Goal: Navigation & Orientation: Find specific page/section

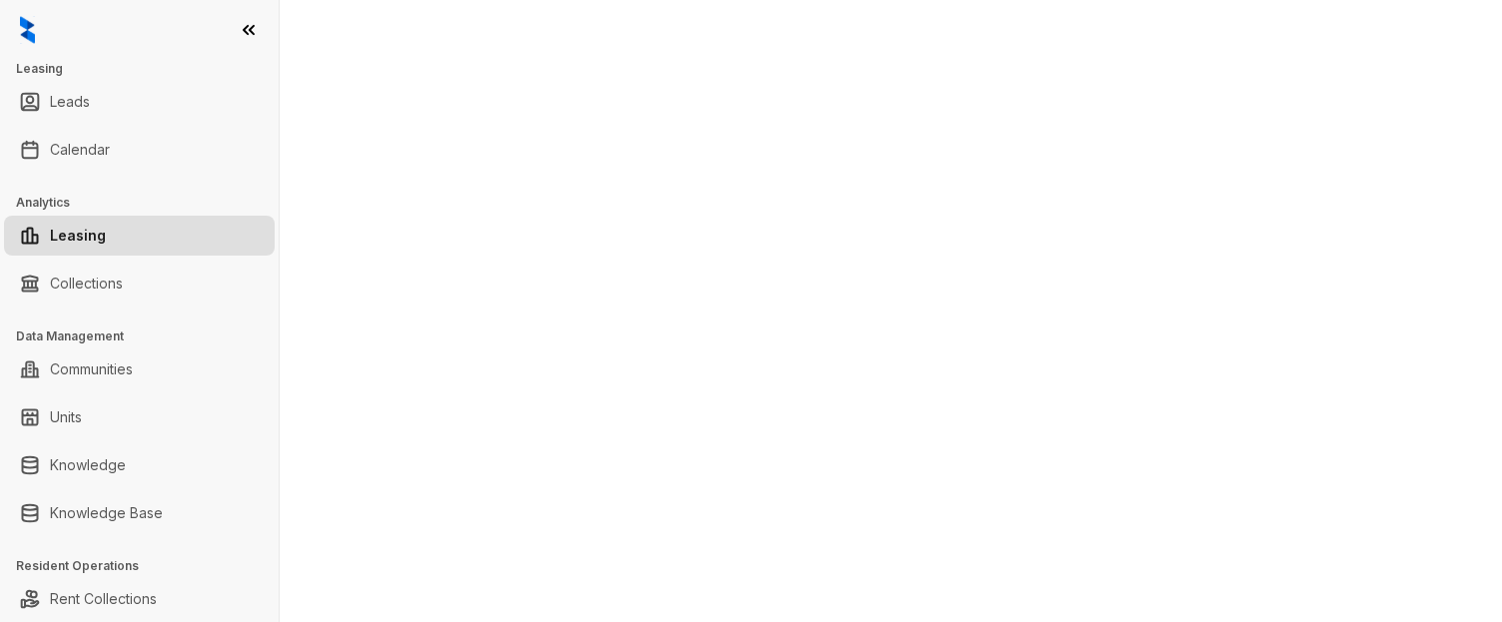
select select "******"
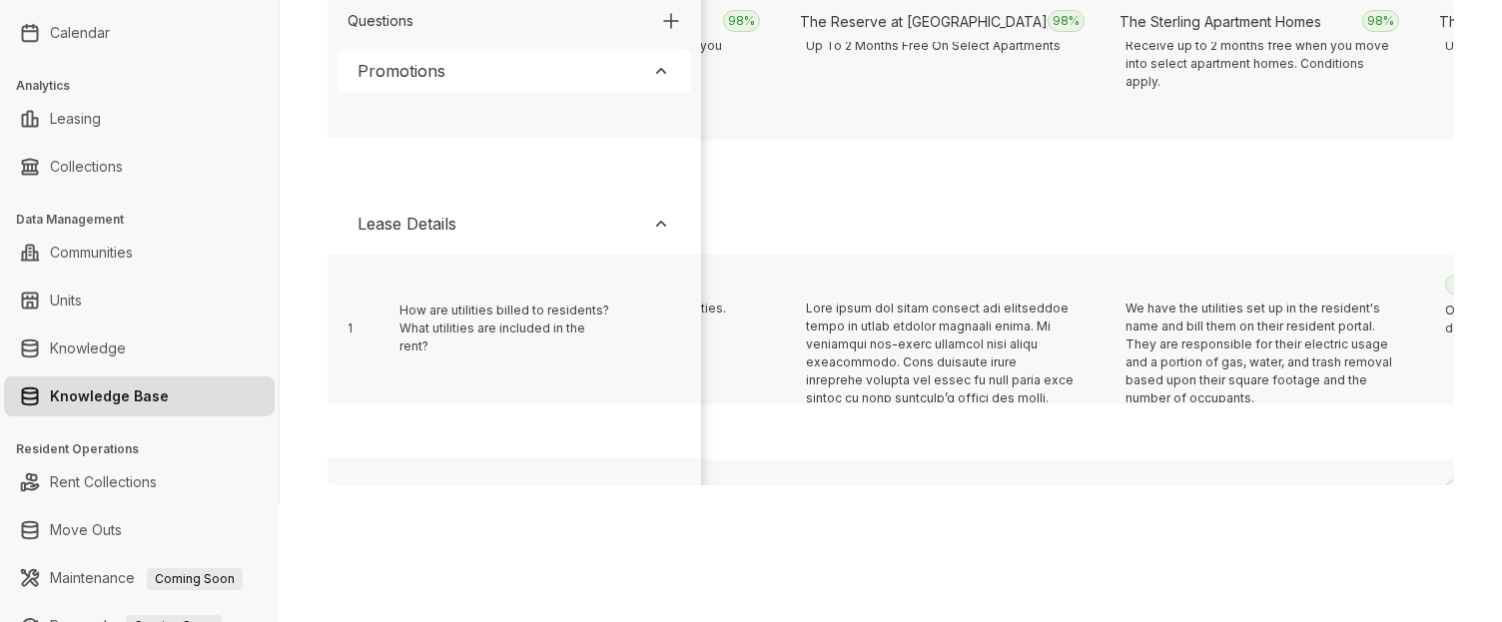
scroll to position [412, 9340]
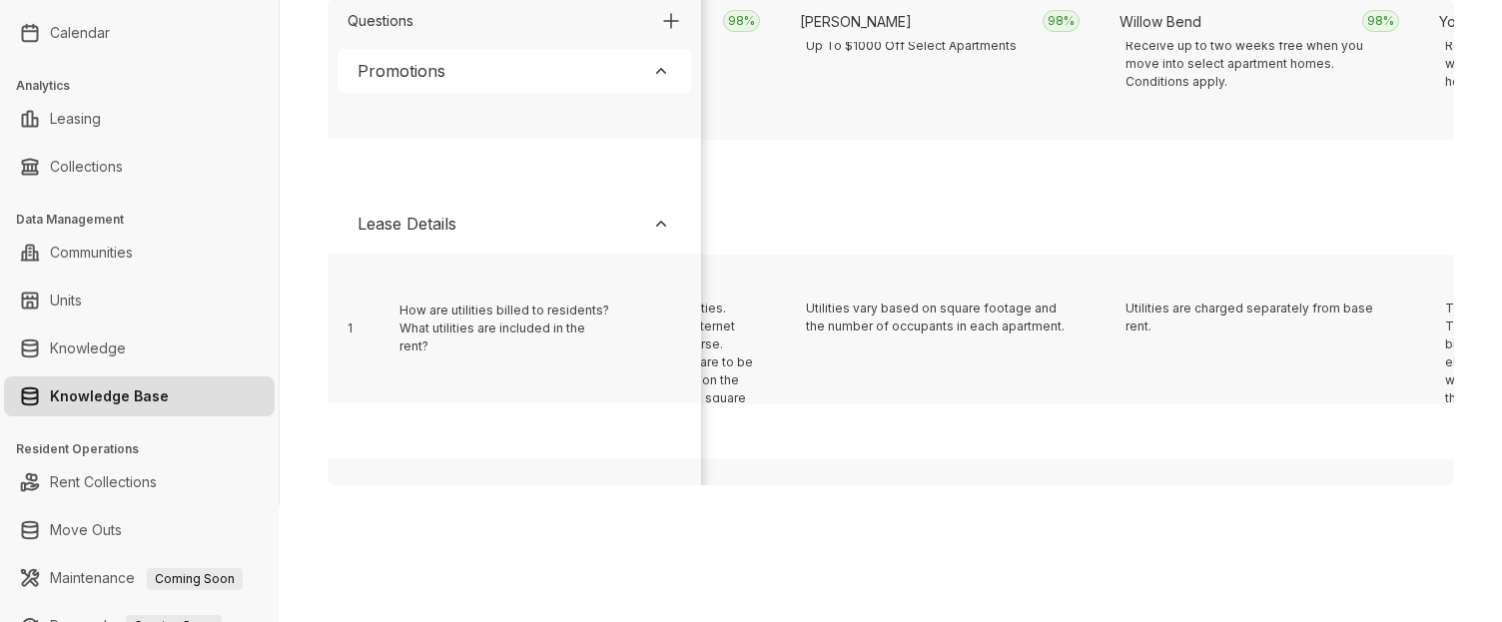
scroll to position [412, 2947]
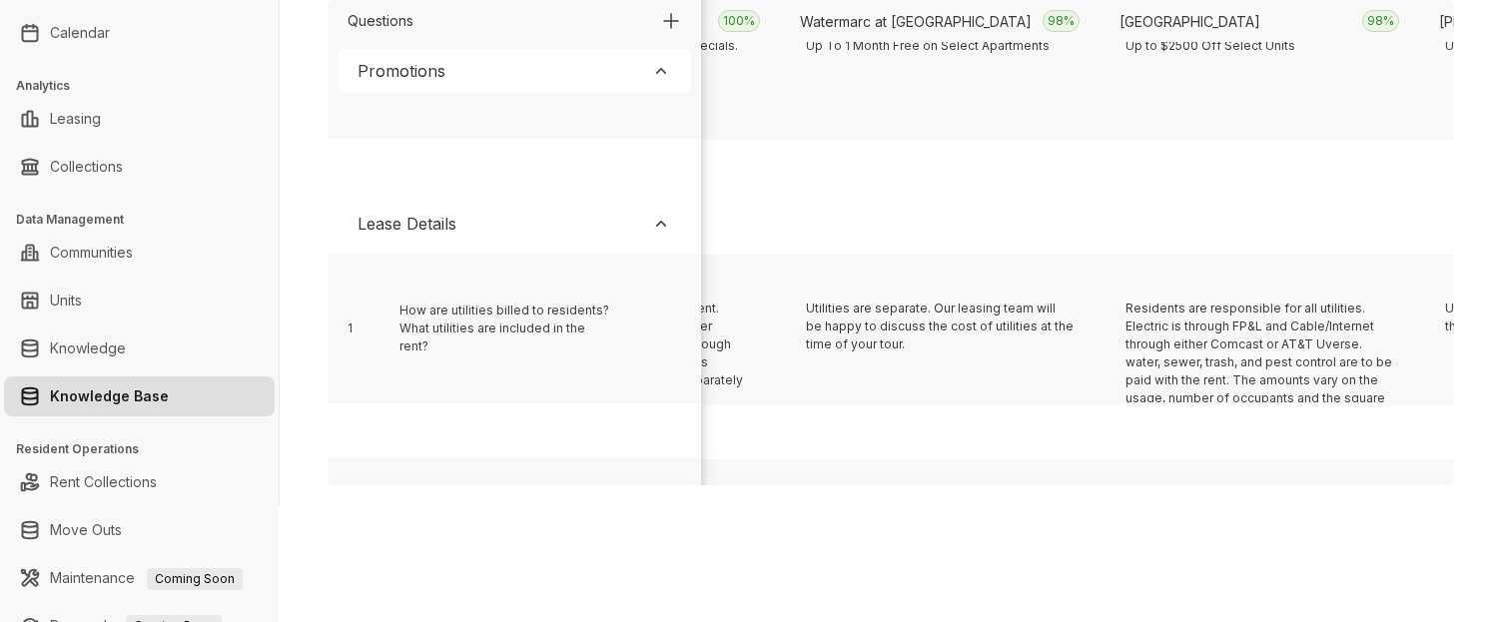
scroll to position [412, 7422]
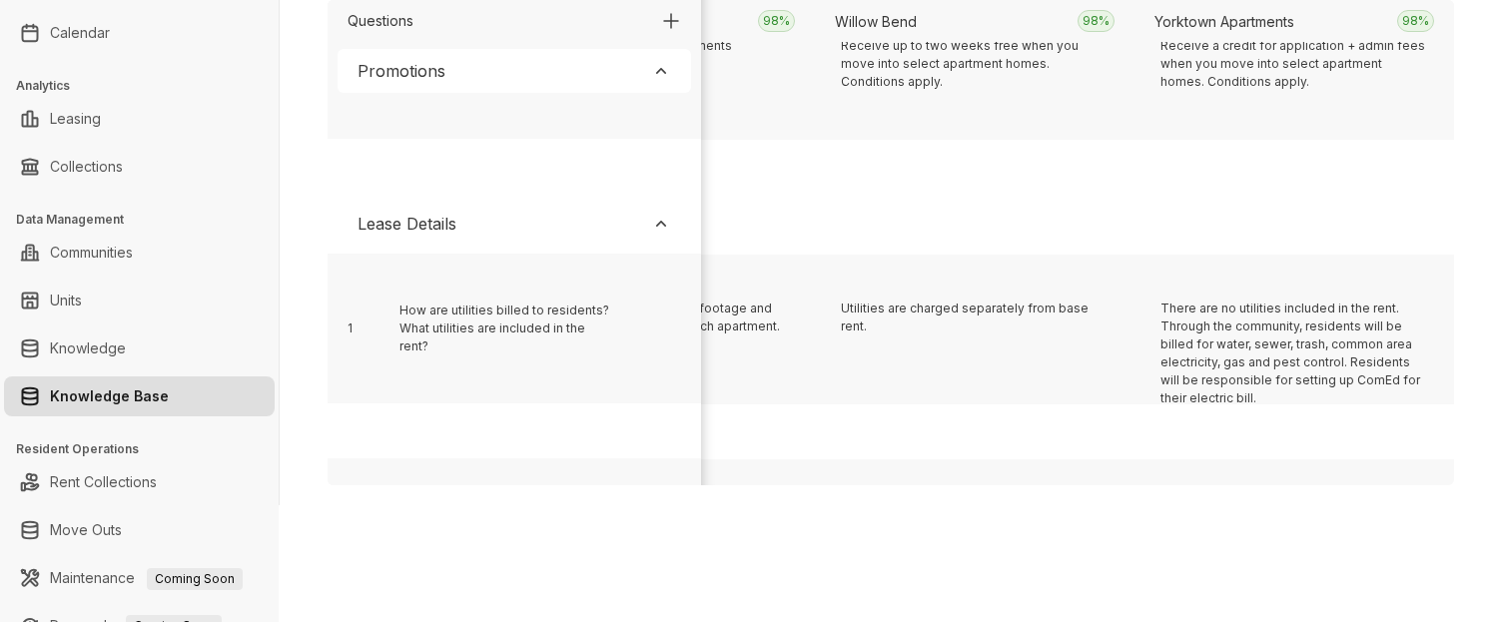
scroll to position [412, 11577]
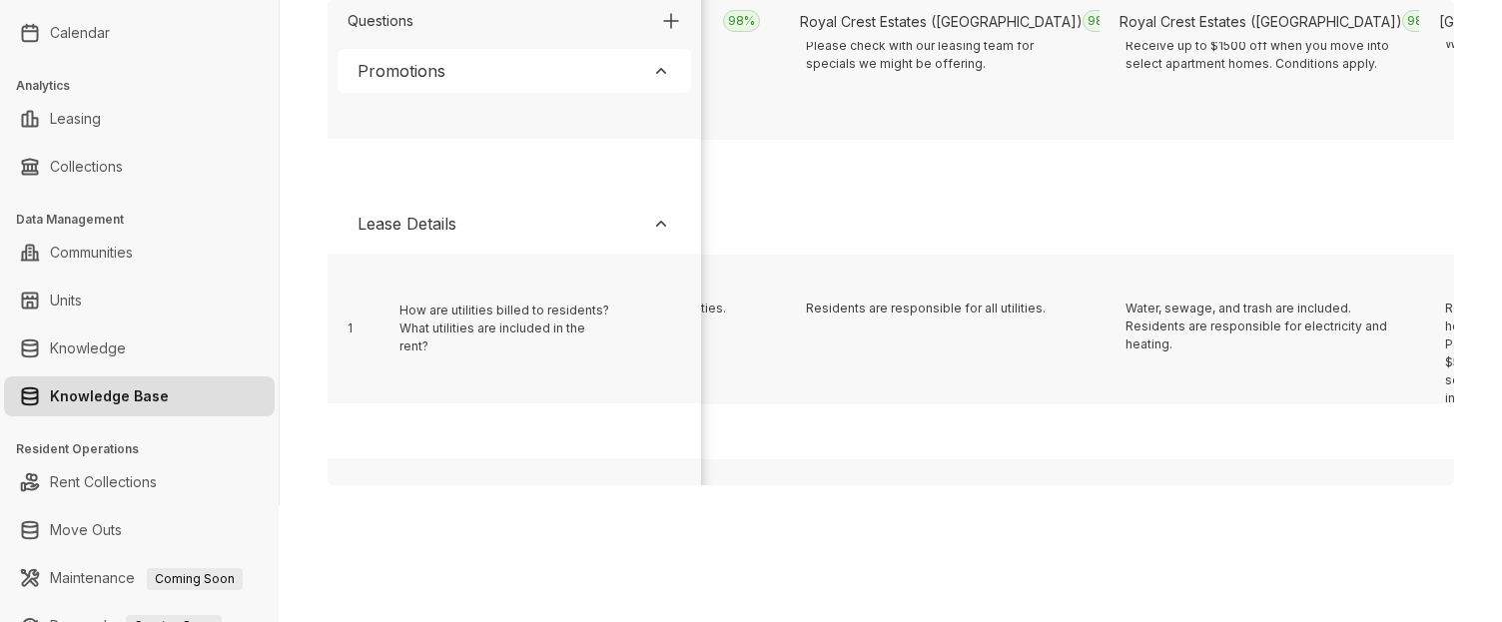
scroll to position [412, 19249]
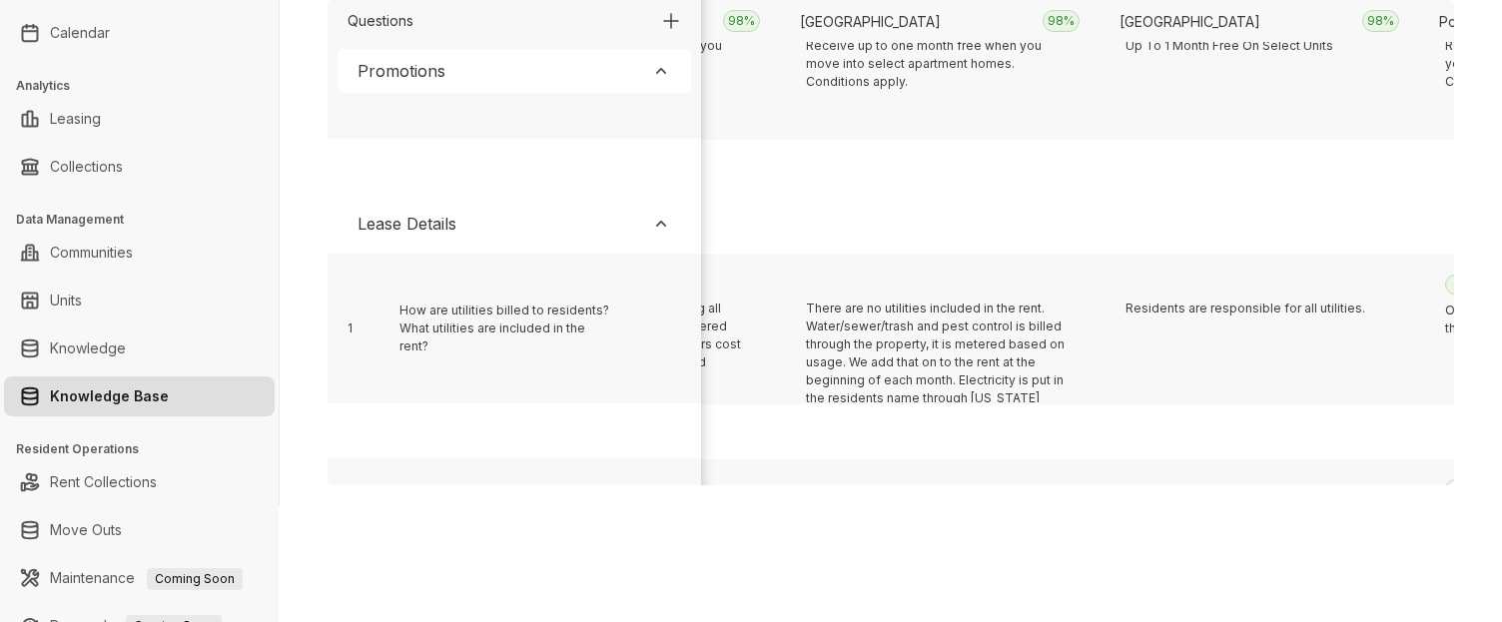
scroll to position [412, 3266]
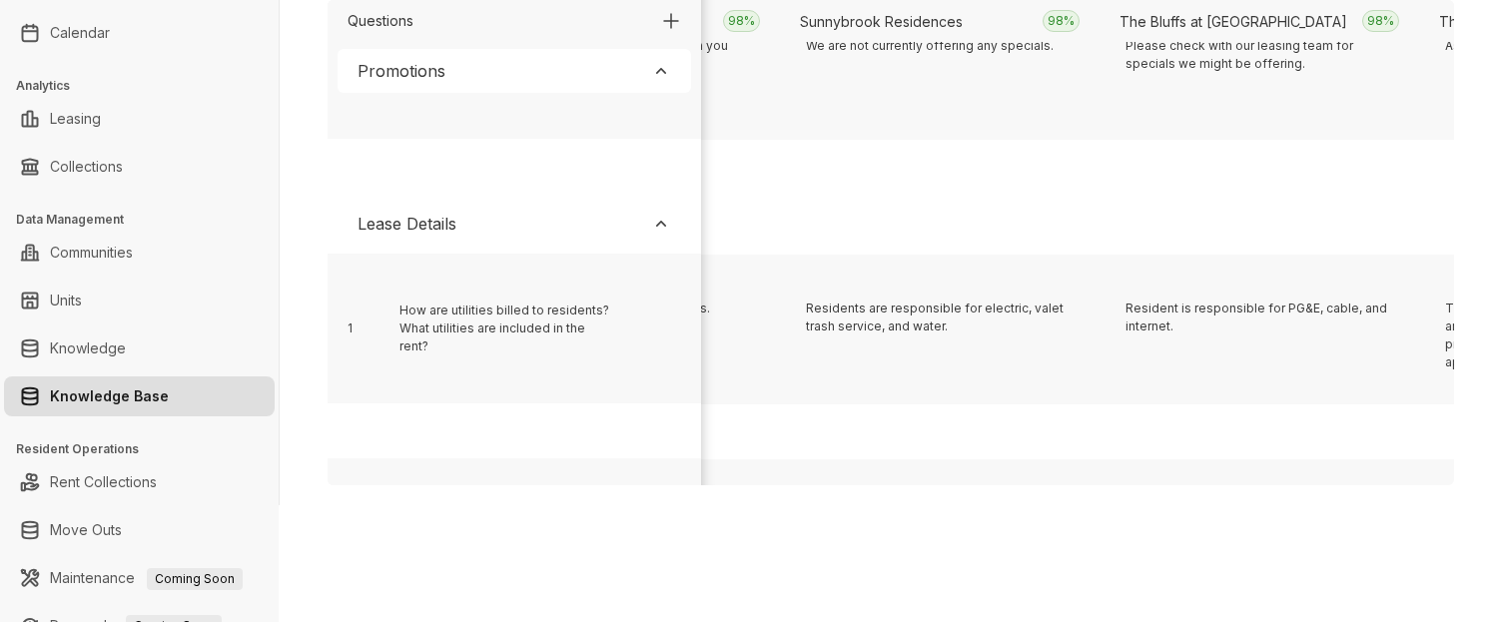
scroll to position [412, 15093]
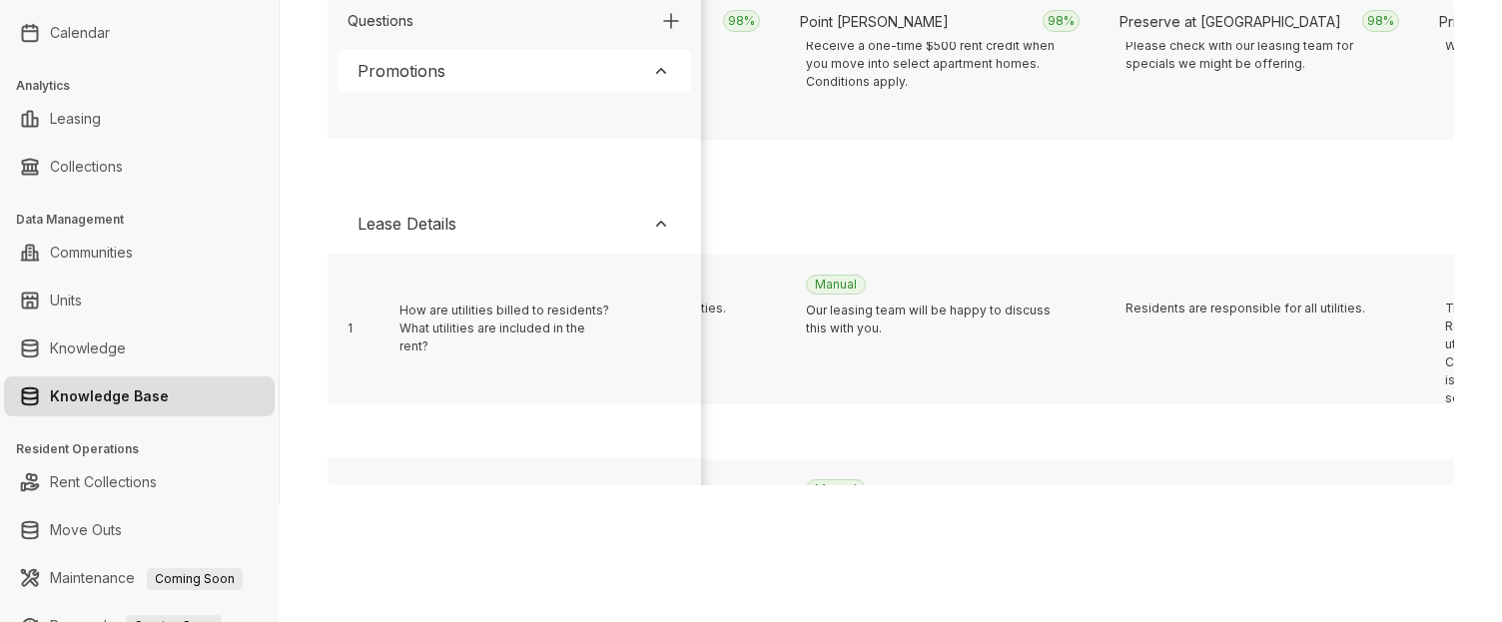
scroll to position [412, 709]
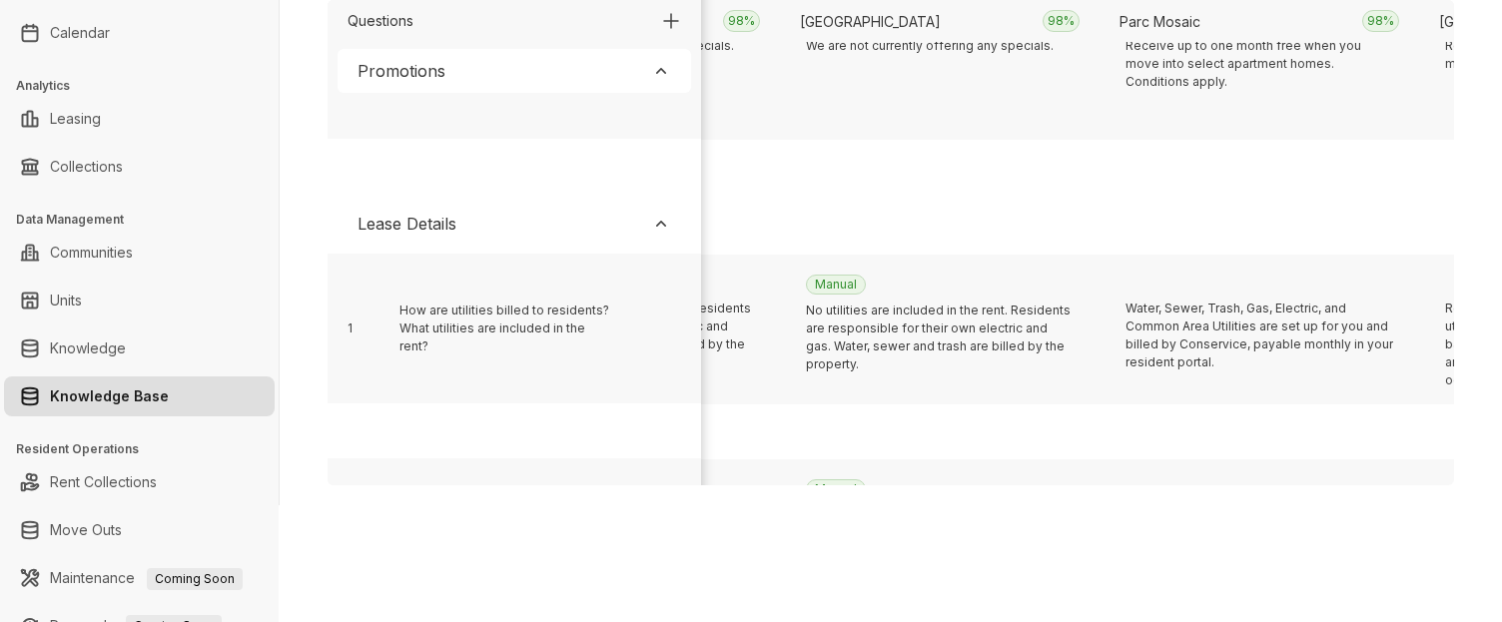
scroll to position [412, 11897]
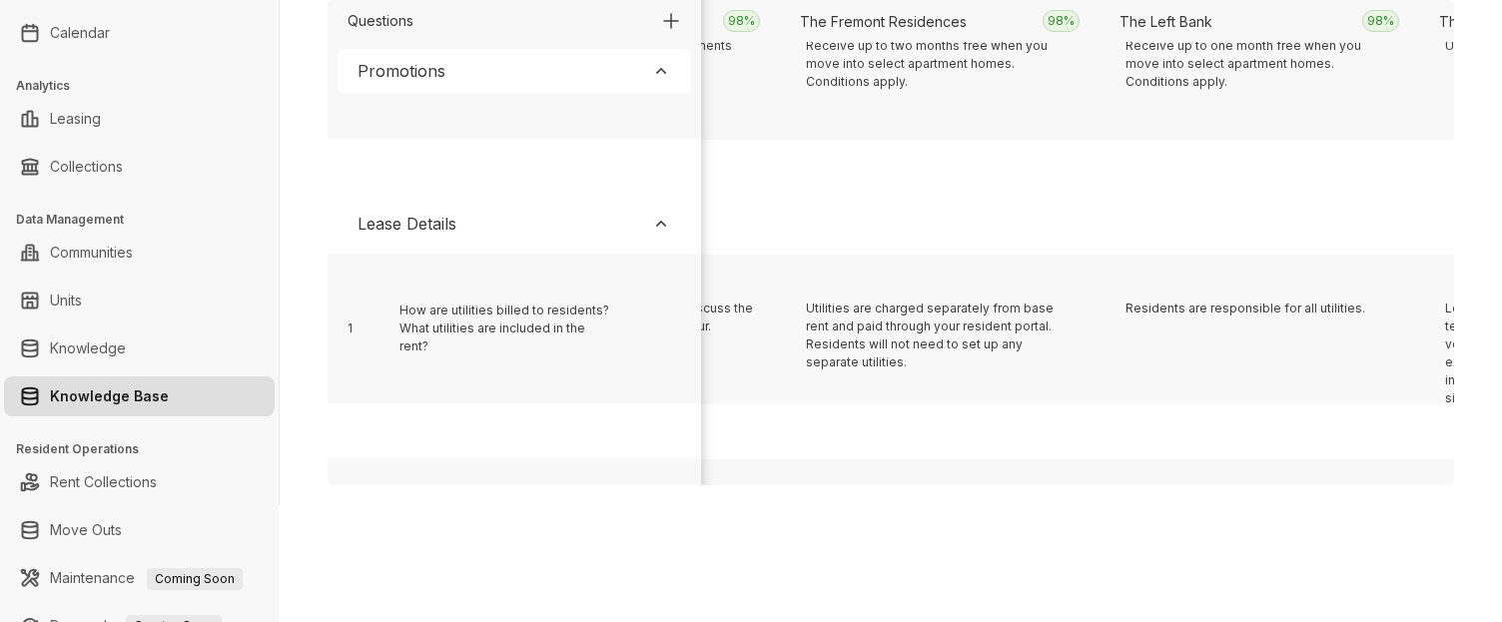
scroll to position [412, 23085]
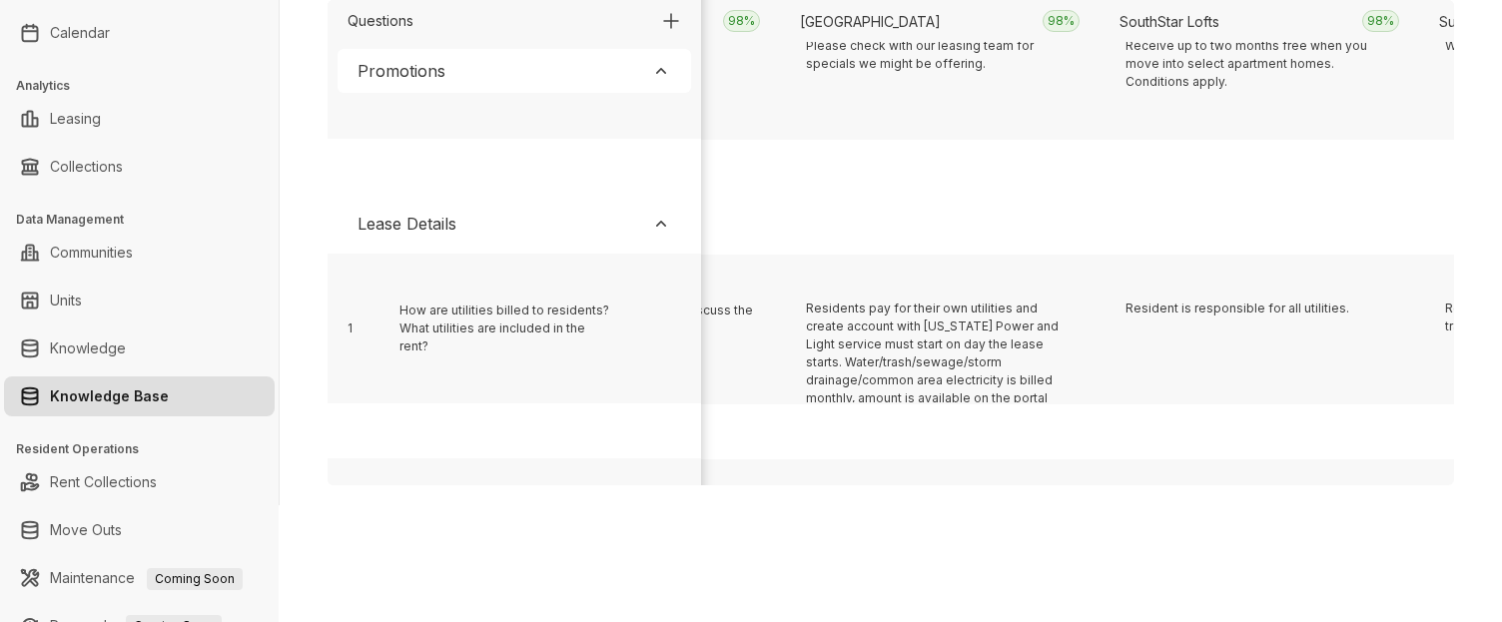
scroll to position [412, 1988]
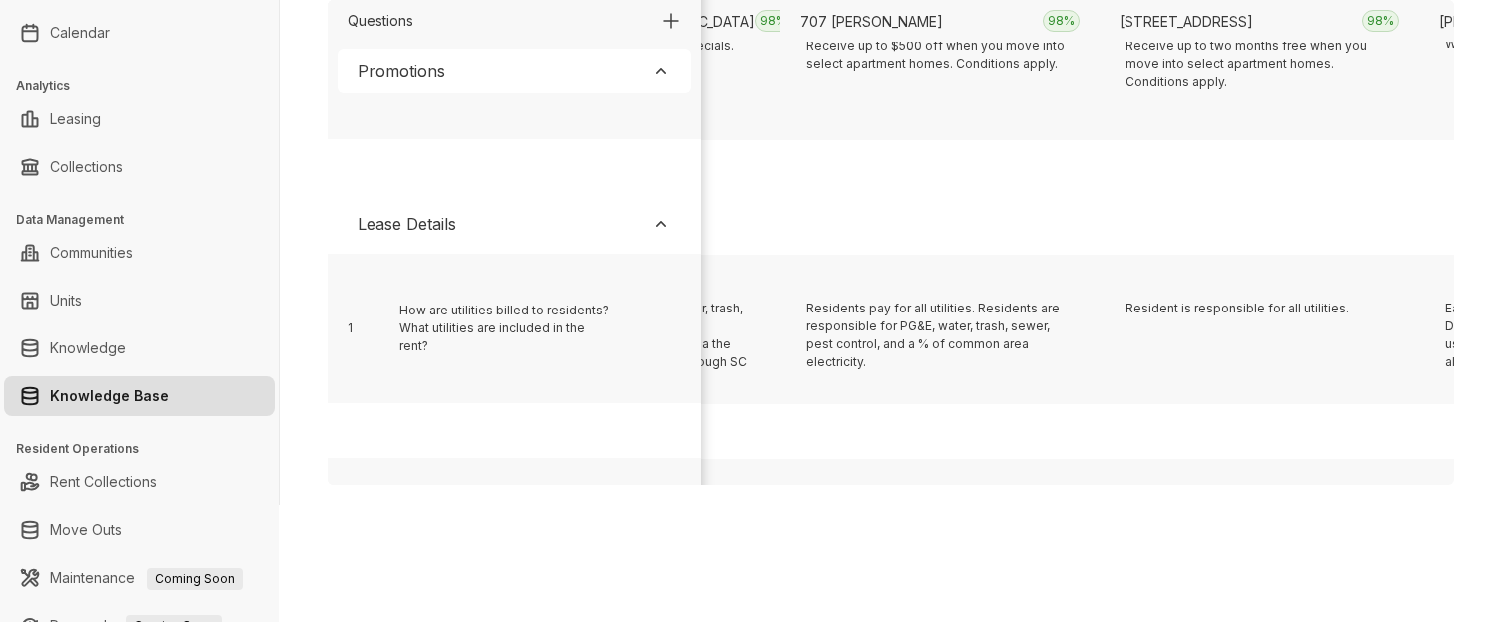
scroll to position [412, 1029]
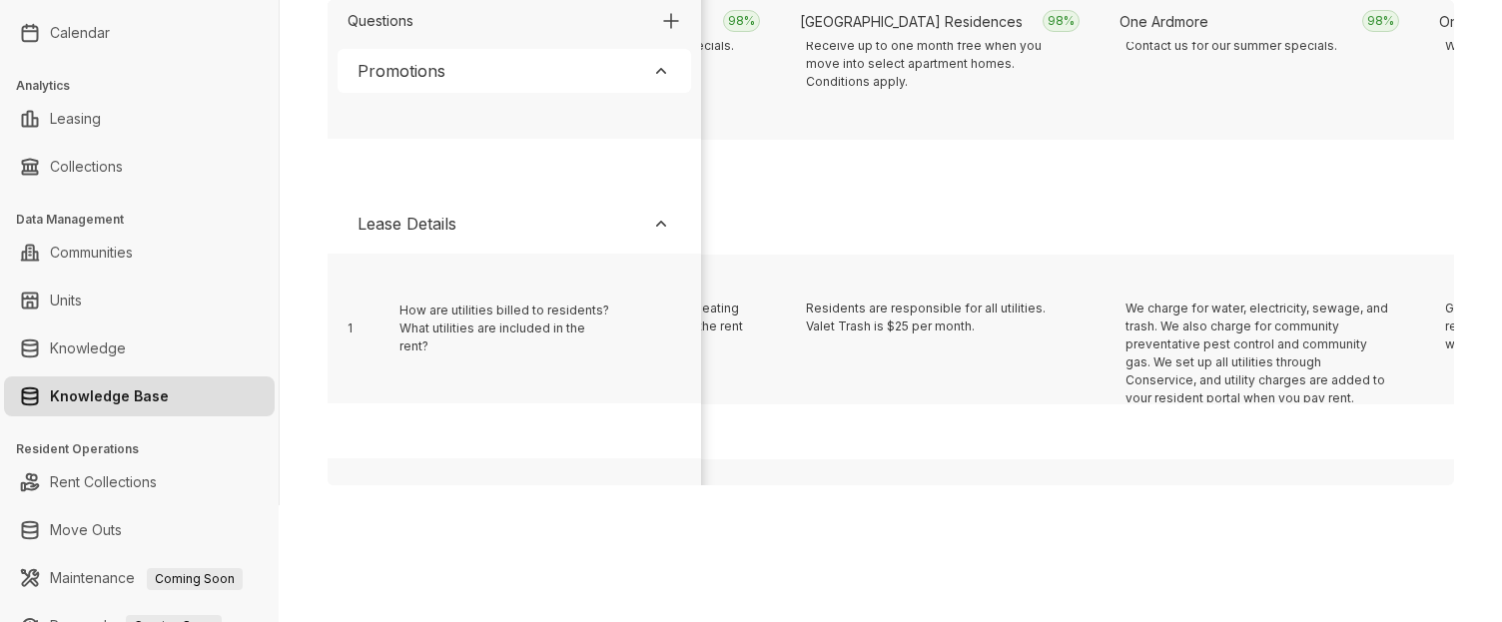
scroll to position [412, 6143]
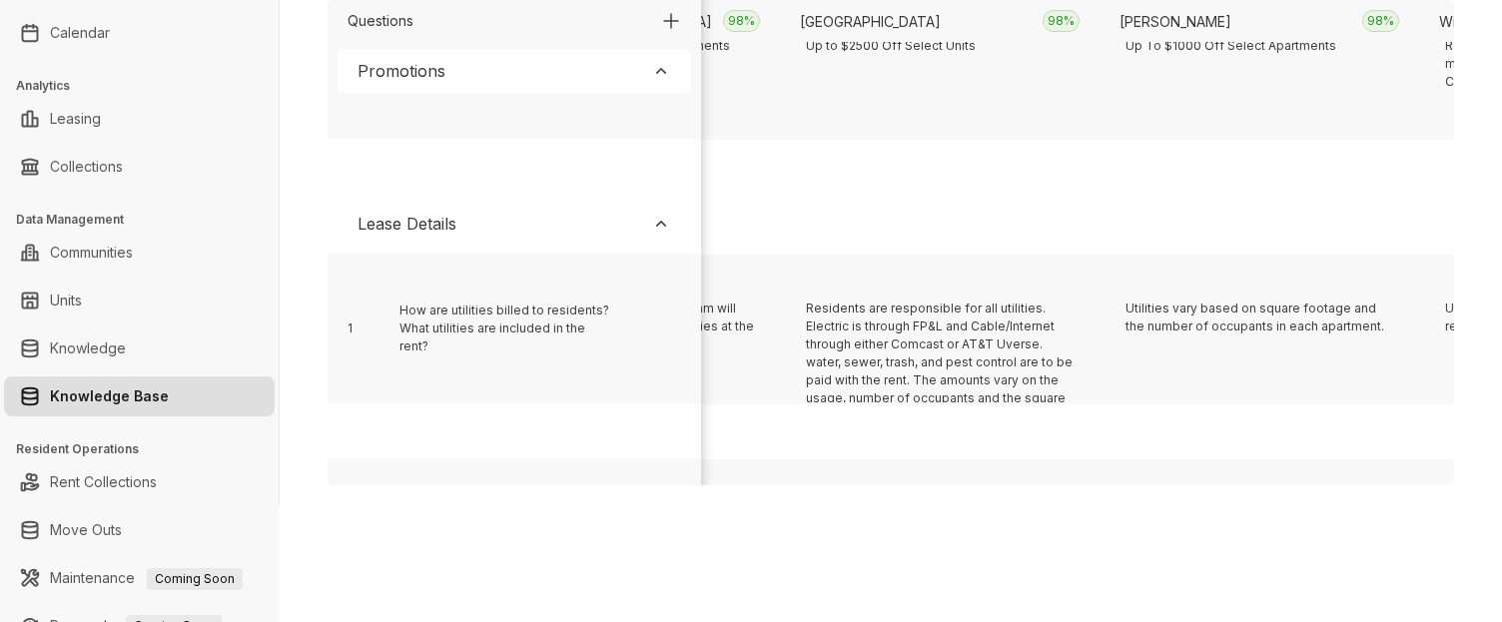
scroll to position [412, 24044]
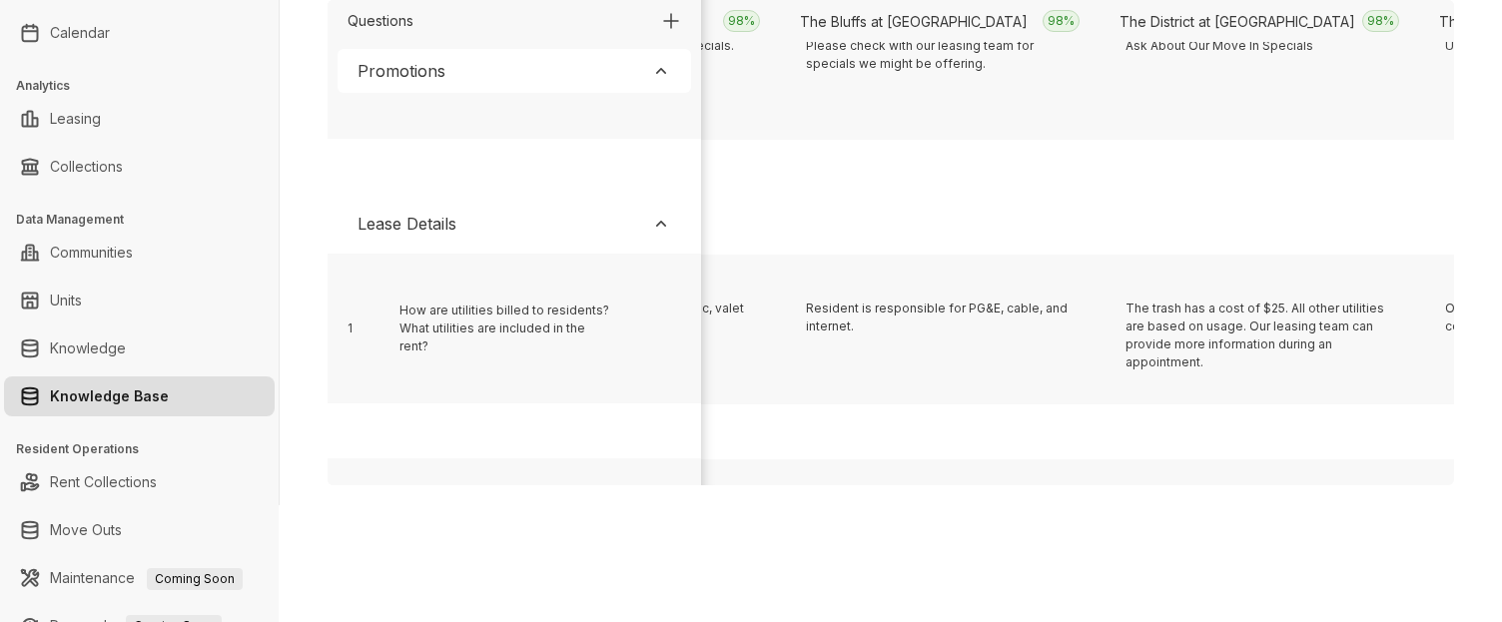
scroll to position [412, 1668]
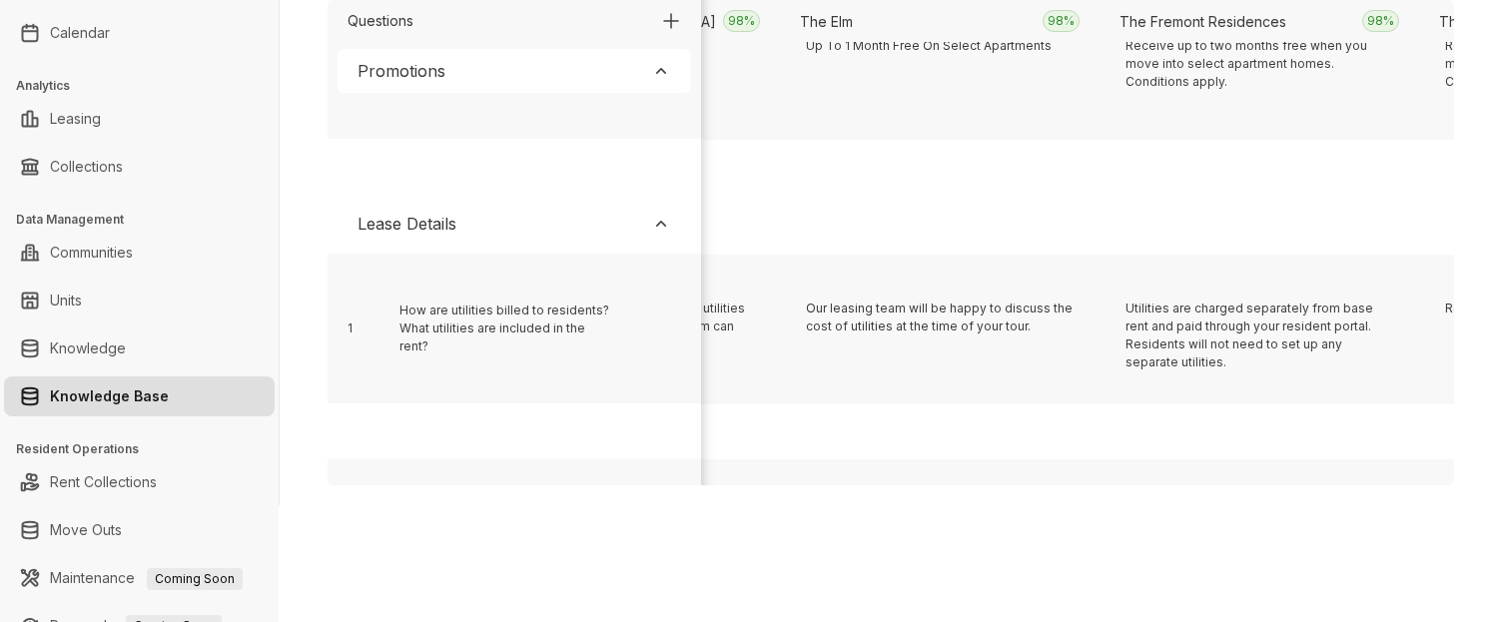
scroll to position [412, 21167]
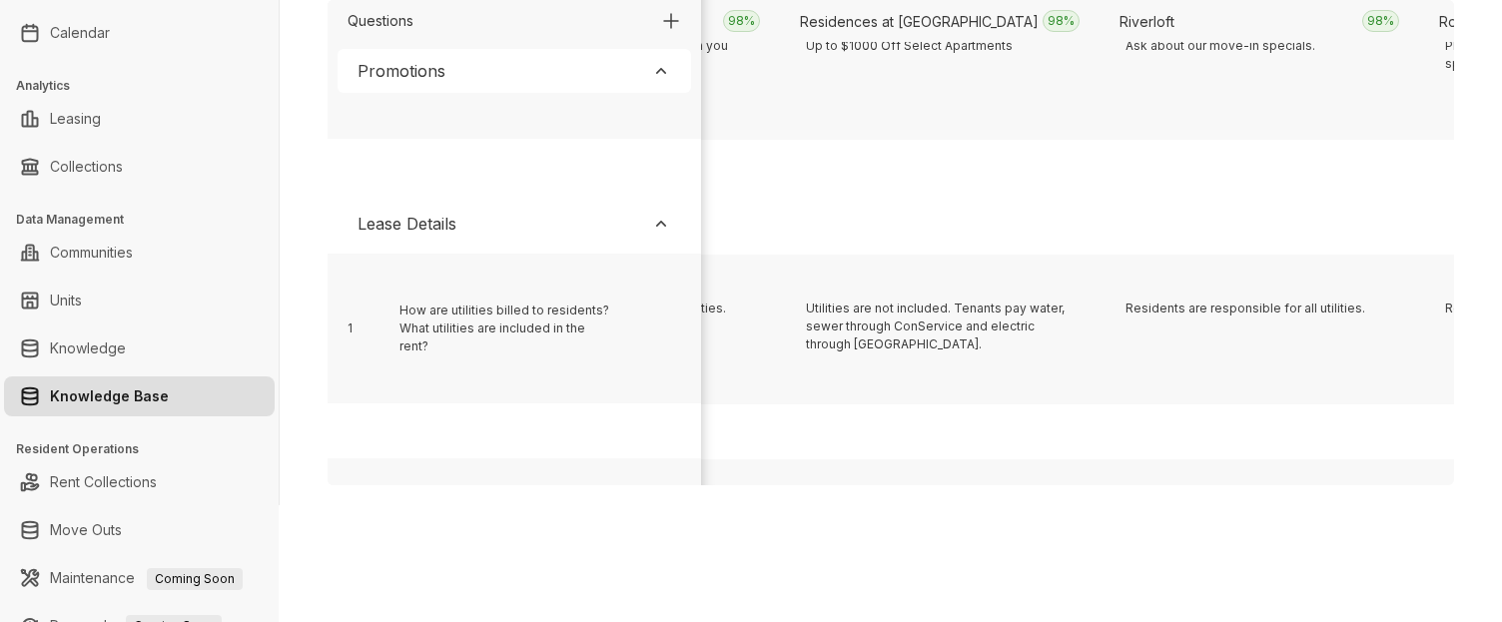
scroll to position [412, 13495]
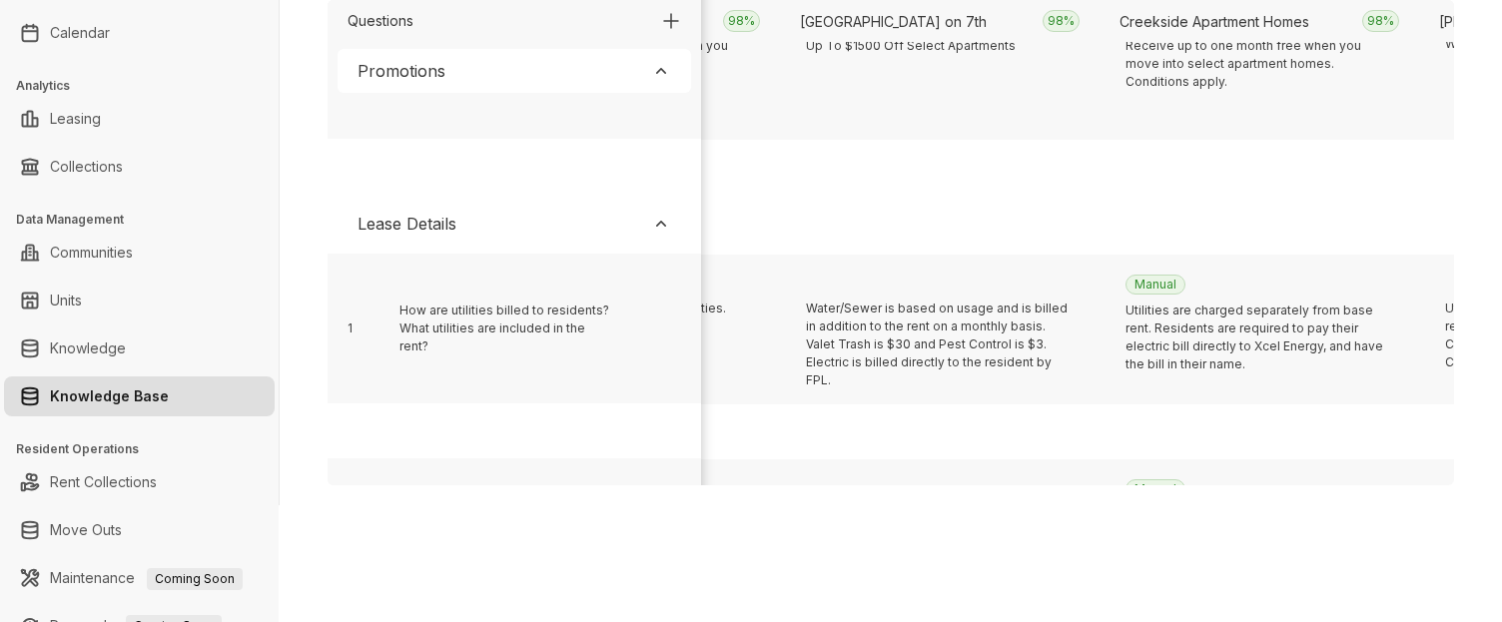
scroll to position [412, 3906]
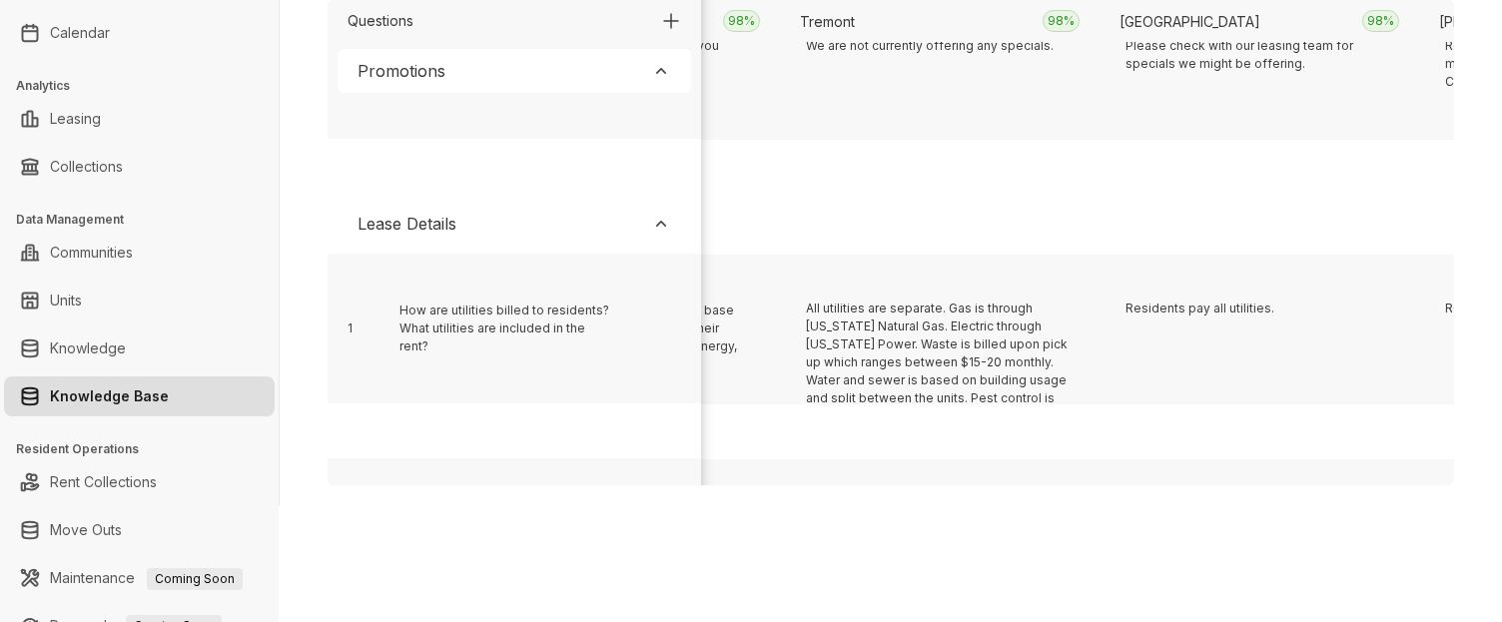
scroll to position [412, 24363]
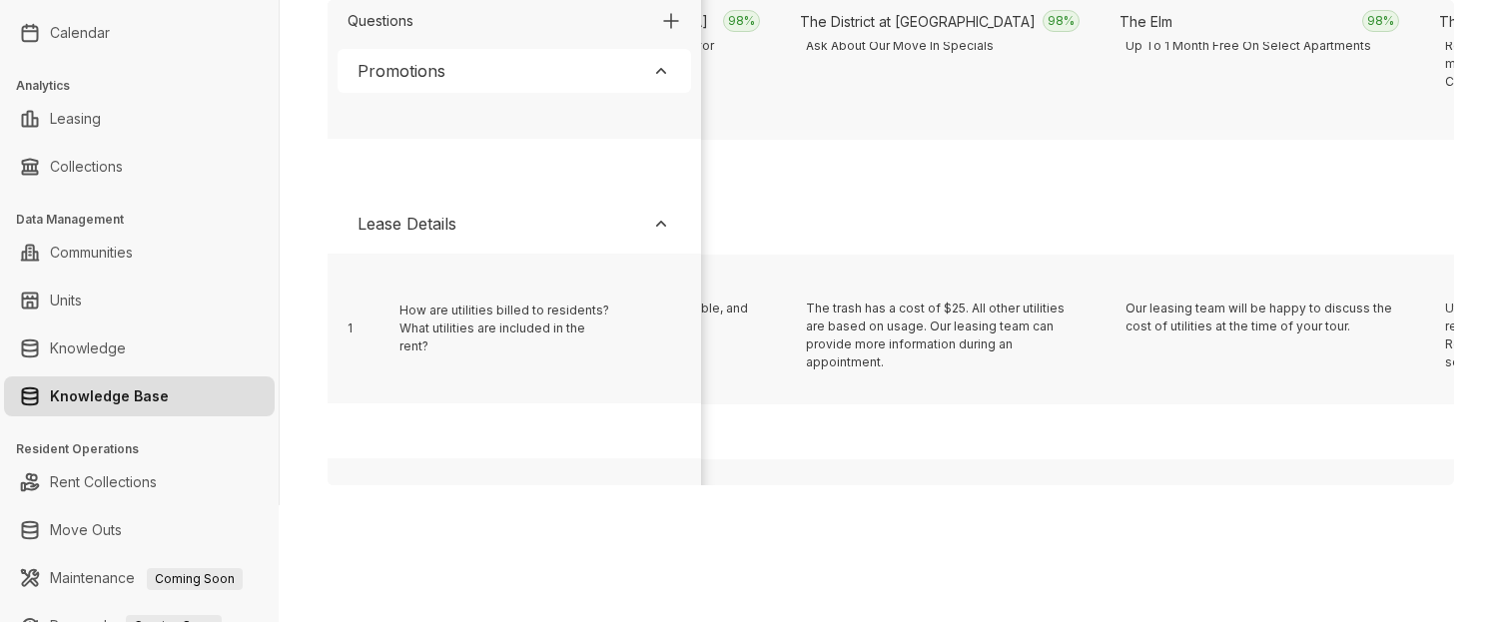
scroll to position [412, 8700]
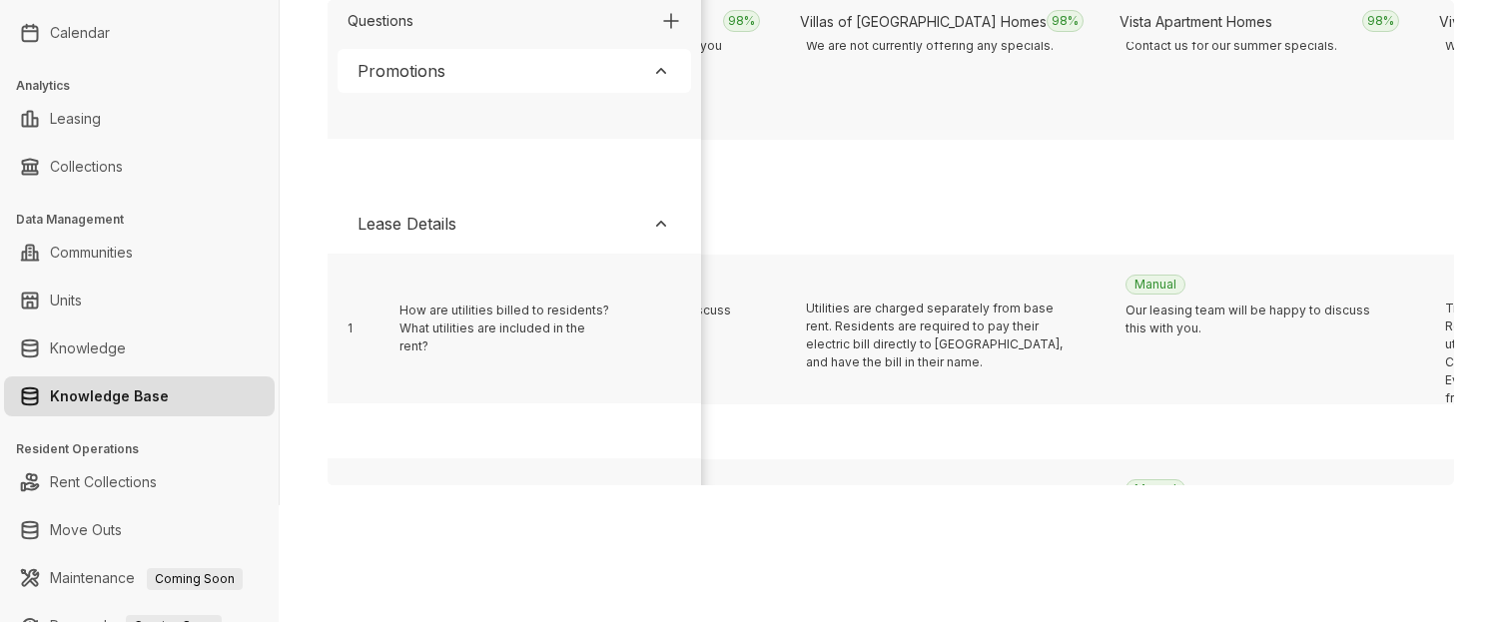
scroll to position [412, 5504]
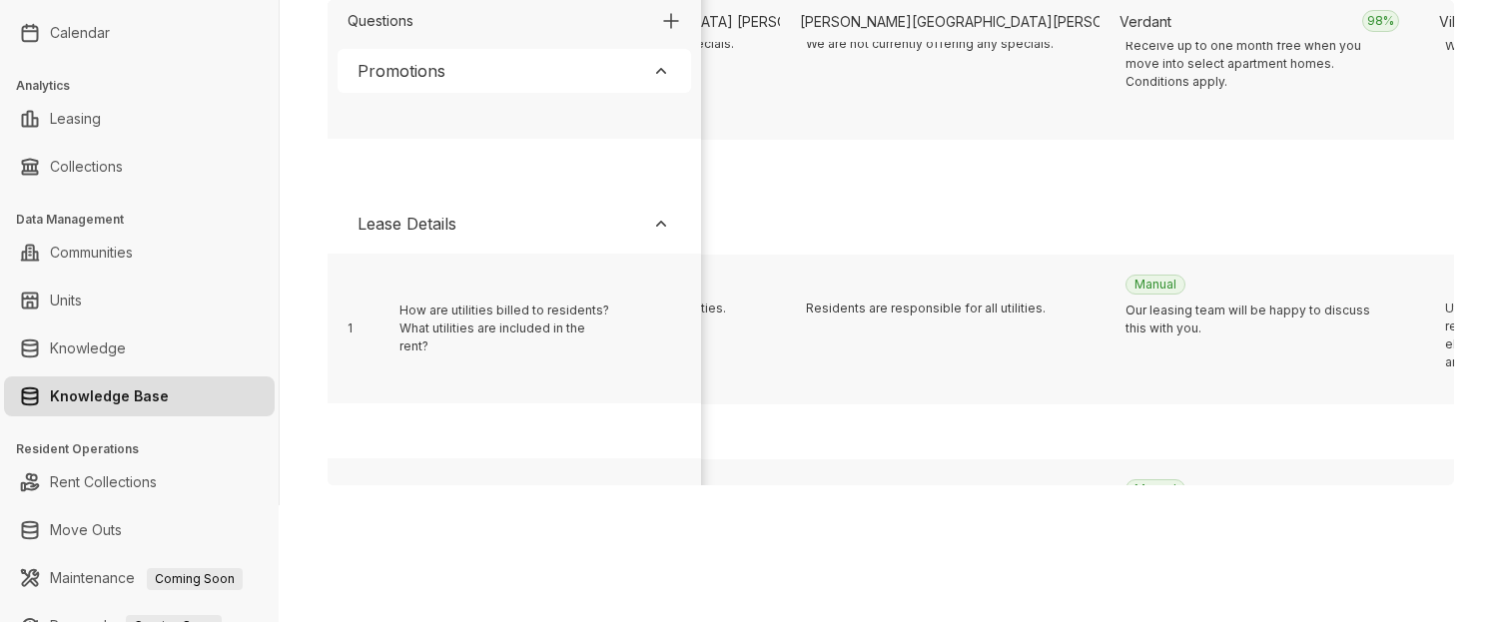
scroll to position [412, 19568]
